Goal: Navigation & Orientation: Find specific page/section

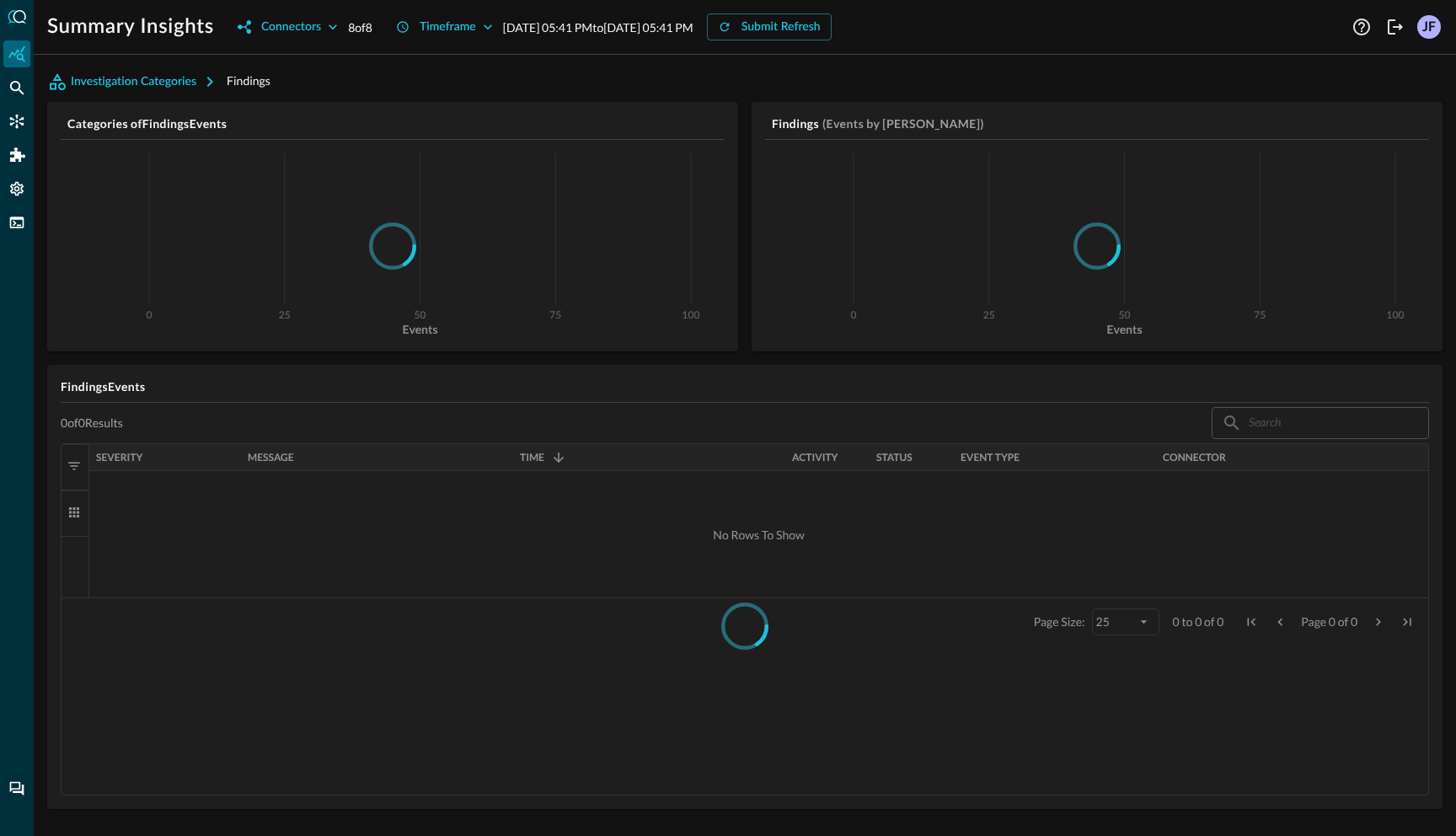
click at [527, 30] on p "[DATE] 05:41 PM to [DATE] 05:41 PM" at bounding box center [598, 27] width 191 height 18
